Goal: Check status

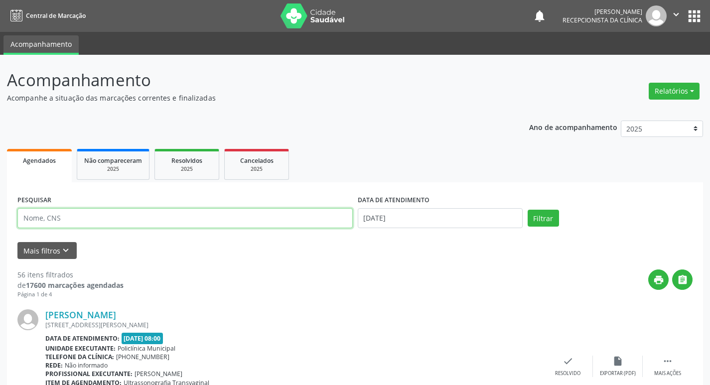
click at [171, 212] on input "text" at bounding box center [184, 218] width 335 height 20
paste input "[PERSON_NAME]"
click at [528, 210] on button "Filtrar" at bounding box center [543, 218] width 31 height 17
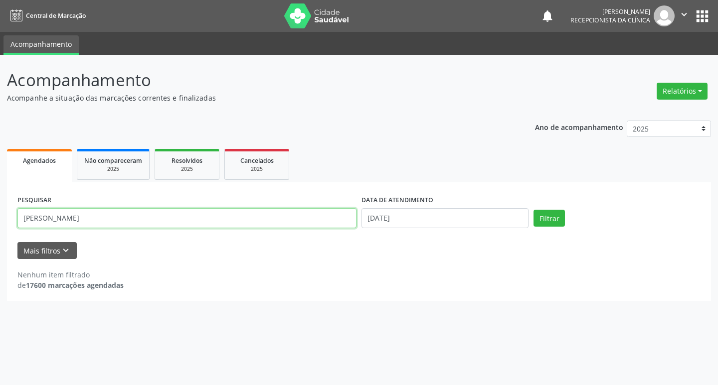
drag, startPoint x: 151, startPoint y: 212, endPoint x: 188, endPoint y: 198, distance: 39.1
click at [153, 212] on input "[PERSON_NAME]" at bounding box center [186, 218] width 339 height 20
click at [533, 210] on button "Filtrar" at bounding box center [548, 218] width 31 height 17
click at [123, 219] on input "[PERSON_NAME]" at bounding box center [186, 218] width 339 height 20
click at [533, 210] on button "Filtrar" at bounding box center [548, 218] width 31 height 17
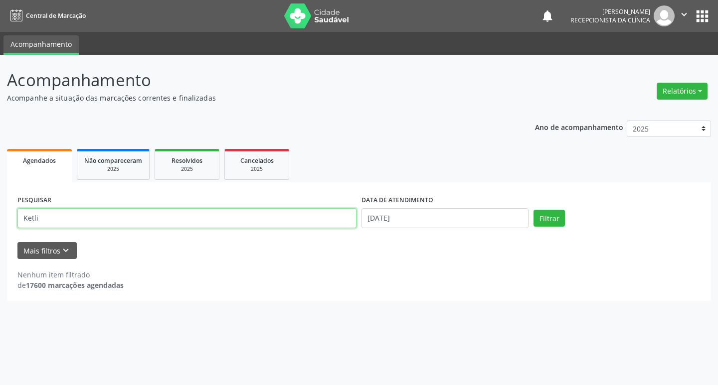
click at [126, 218] on input "Ketli" at bounding box center [186, 218] width 339 height 20
type input "[PERSON_NAME]"
click at [533, 210] on button "Filtrar" at bounding box center [548, 218] width 31 height 17
click at [131, 224] on input "[PERSON_NAME]" at bounding box center [186, 218] width 339 height 20
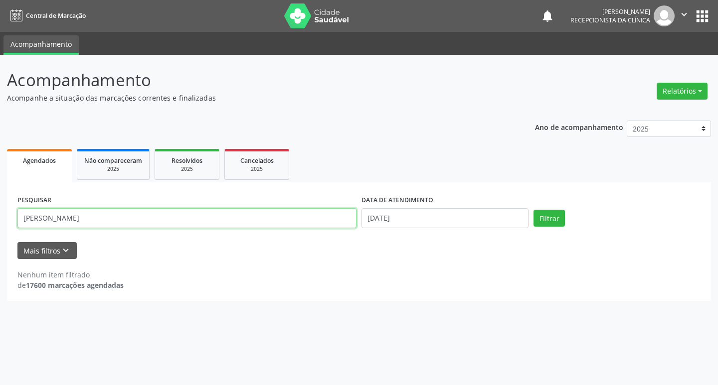
click at [131, 224] on input "[PERSON_NAME]" at bounding box center [186, 218] width 339 height 20
click at [533, 210] on button "Filtrar" at bounding box center [548, 218] width 31 height 17
click at [134, 222] on input "que" at bounding box center [186, 218] width 339 height 20
type input "q"
type input "qedle"
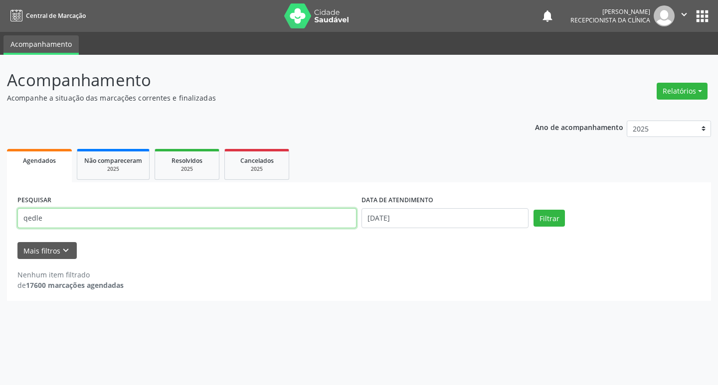
click at [533, 210] on button "Filtrar" at bounding box center [548, 218] width 31 height 17
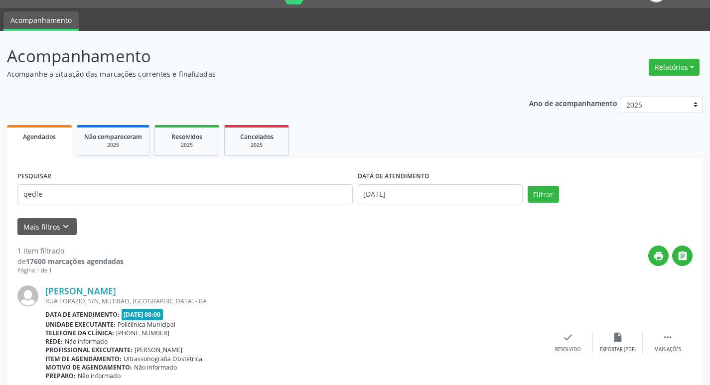
scroll to position [66, 0]
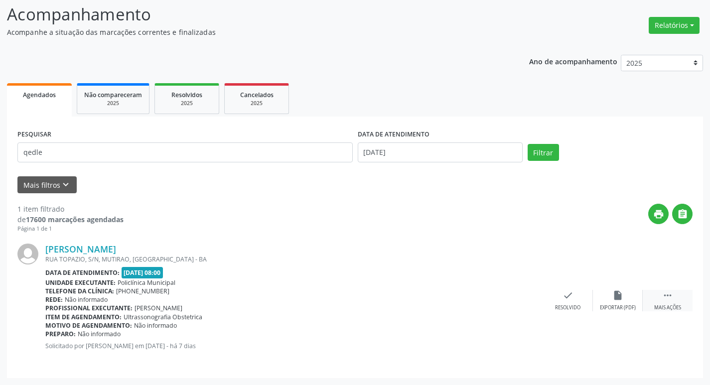
click at [674, 298] on div " Mais ações" at bounding box center [668, 300] width 50 height 21
click at [518, 296] on icon "print" at bounding box center [518, 295] width 11 height 11
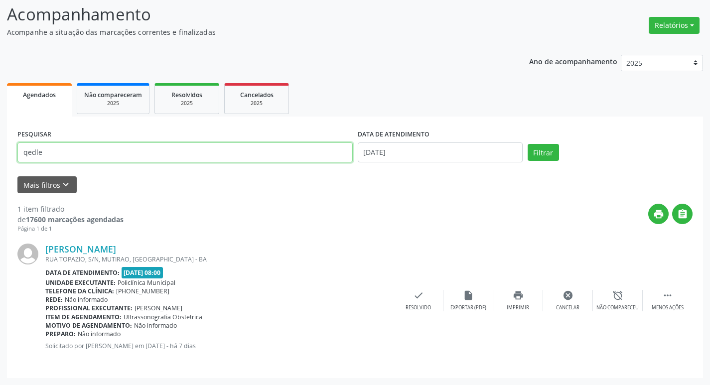
click at [320, 161] on input "qedle" at bounding box center [184, 153] width 335 height 20
click at [320, 159] on input "qedle" at bounding box center [184, 153] width 335 height 20
